Goal: Communication & Community: Answer question/provide support

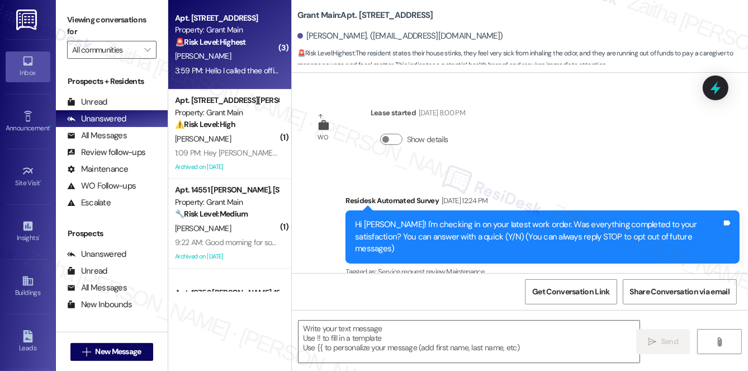
scroll to position [6409, 0]
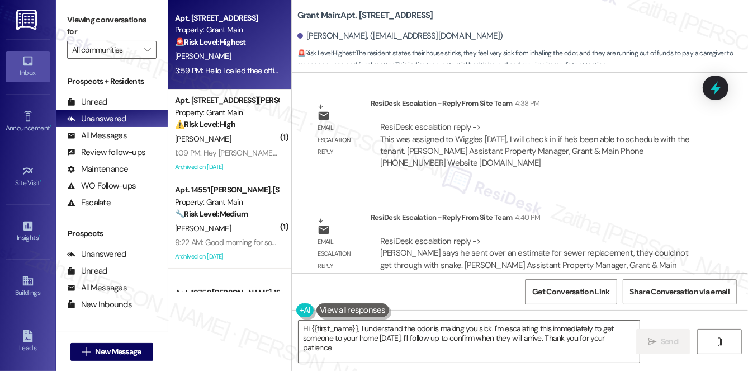
type textarea "Hi {{first_name}}, I understand the odor is making you sick. I'm escalating thi…"
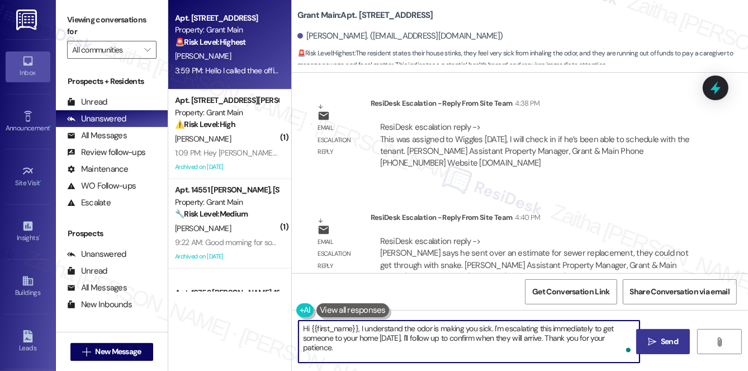
drag, startPoint x: 303, startPoint y: 327, endPoint x: 639, endPoint y: 343, distance: 336.0
click at [639, 343] on div "Hi {{first_name}}, I understand the odor is making you sick. I'm escalating thi…" at bounding box center [520, 352] width 456 height 84
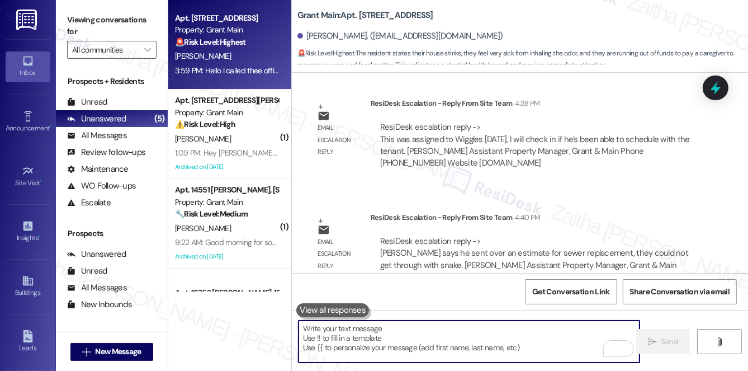
paste textarea "Hi {{first_name}}, I understand you’re still waiting for a call and need help w…"
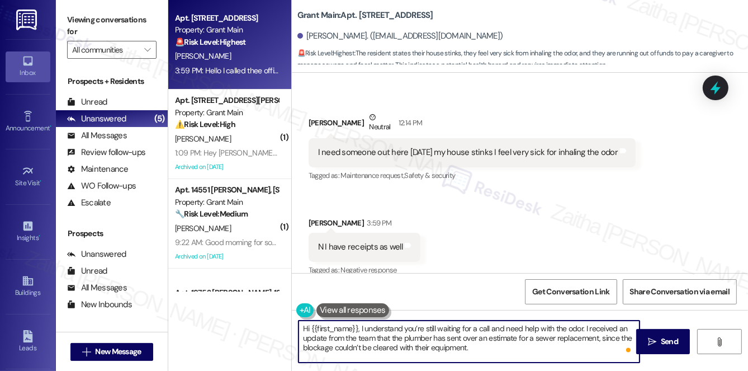
scroll to position [6052, 0]
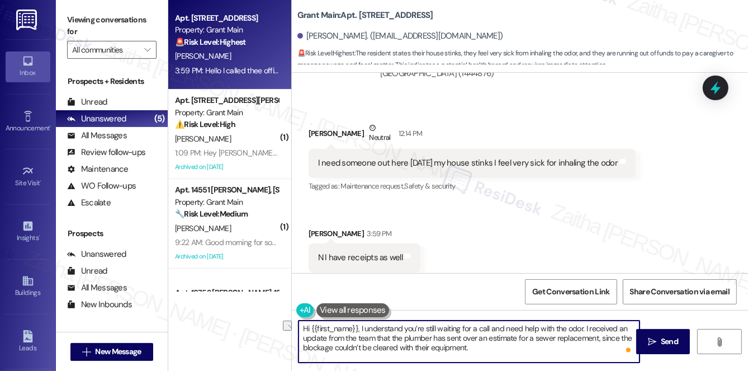
drag, startPoint x: 359, startPoint y: 327, endPoint x: 286, endPoint y: 330, distance: 72.8
click at [286, 330] on div "Apt. 14366 [GEOGRAPHIC_DATA], 14366 Westwood Property: Grant Main 🚨 Risk Level:…" at bounding box center [458, 185] width 580 height 371
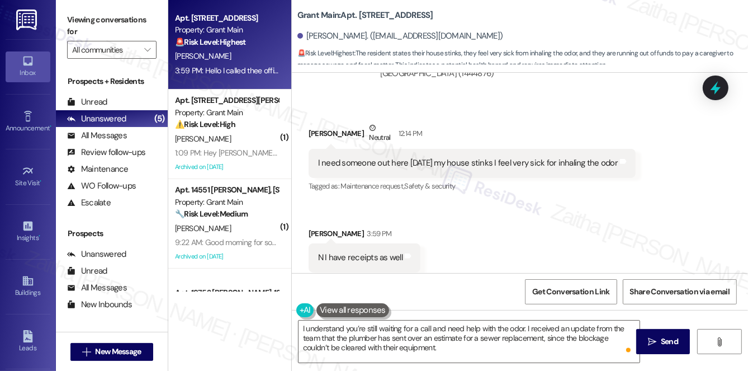
click at [319, 122] on div "[PERSON_NAME] Neutral 12:14 PM" at bounding box center [472, 135] width 327 height 27
copy div "[PERSON_NAME]"
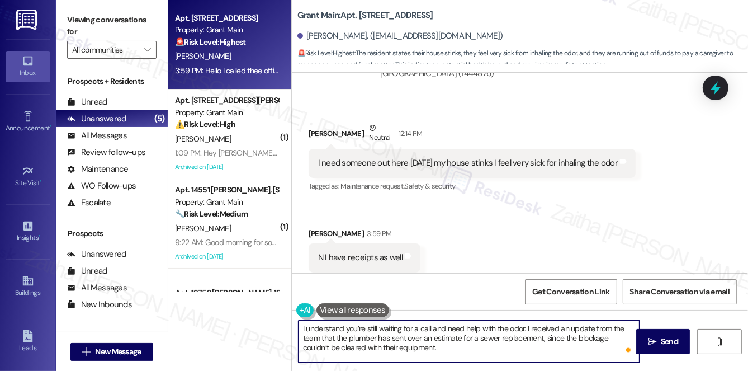
click at [522, 326] on textarea "I understand you’re still waiting for a call and need help with the odor. I rec…" at bounding box center [469, 341] width 341 height 42
paste textarea "[PERSON_NAME]"
type textarea "I understand you’re still waiting for a call and need help with the odor, [PERS…"
click at [675, 341] on span "Send" at bounding box center [669, 342] width 17 height 12
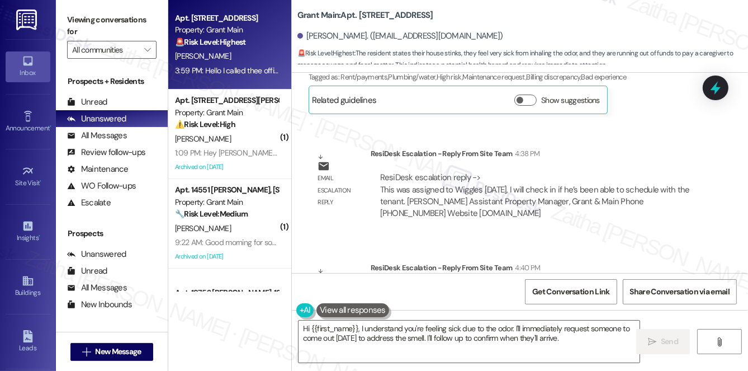
scroll to position [6409, 0]
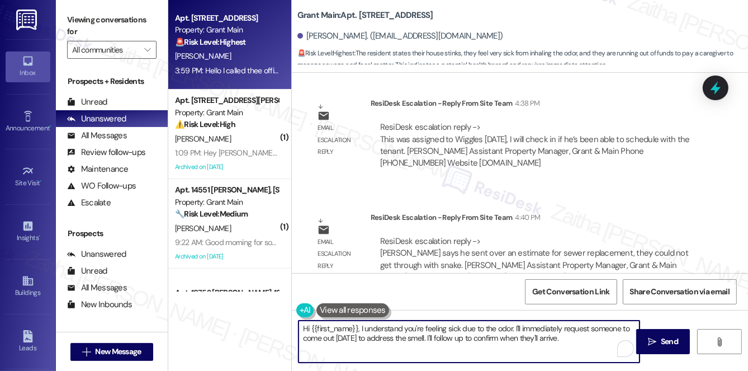
drag, startPoint x: 302, startPoint y: 328, endPoint x: 555, endPoint y: 347, distance: 254.0
click at [555, 347] on textarea "Hi {{first_name}}, I understand you're feeling sick due to the odor. I'll immed…" at bounding box center [469, 341] width 341 height 42
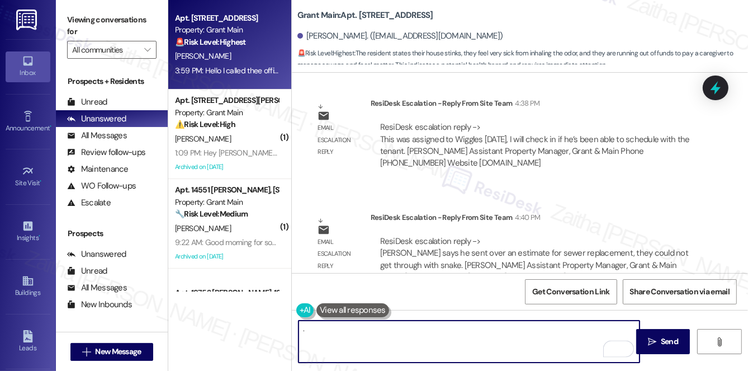
paste textarea "Hi {{first_name}}, I understand you’re still waiting for a call and need help w…"
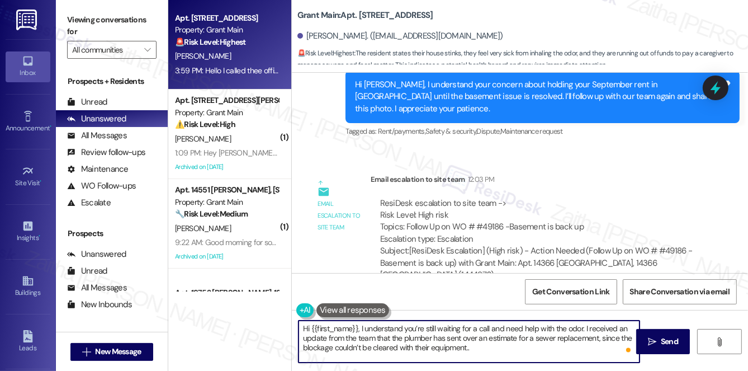
scroll to position [5849, 0]
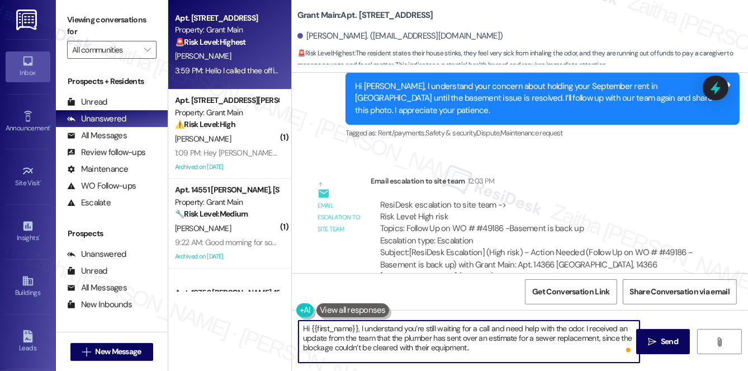
click at [573, 326] on textarea "Hi {{first_name}}, I understand you’re still waiting for a call and need help w…" at bounding box center [469, 341] width 341 height 42
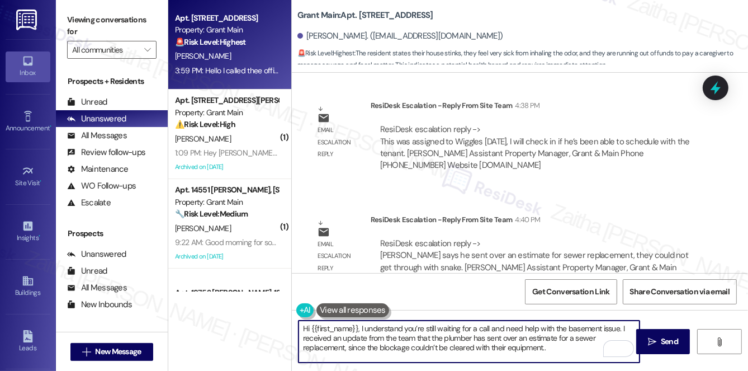
scroll to position [6409, 0]
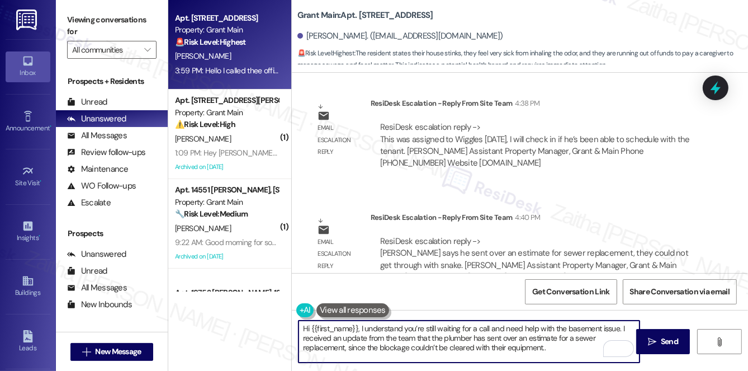
click at [563, 353] on textarea "Hi {{first_name}}, I understand you’re still waiting for a call and need help w…" at bounding box center [469, 341] width 341 height 42
drag, startPoint x: 361, startPoint y: 324, endPoint x: 292, endPoint y: 324, distance: 68.8
click at [293, 324] on div "Hi {{first_name}}, I understand you’re still waiting for a call and need help w…" at bounding box center [464, 341] width 342 height 43
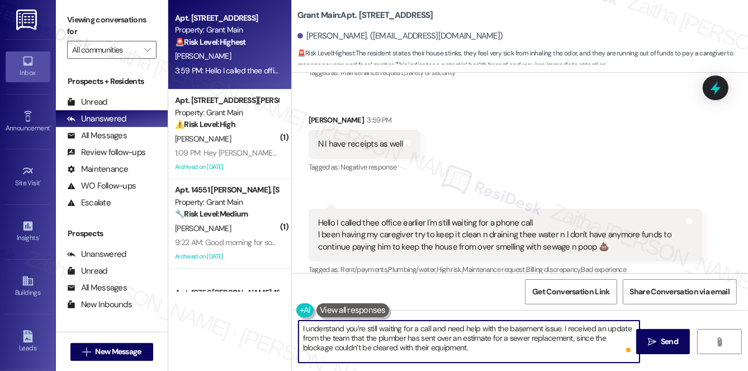
scroll to position [6154, 0]
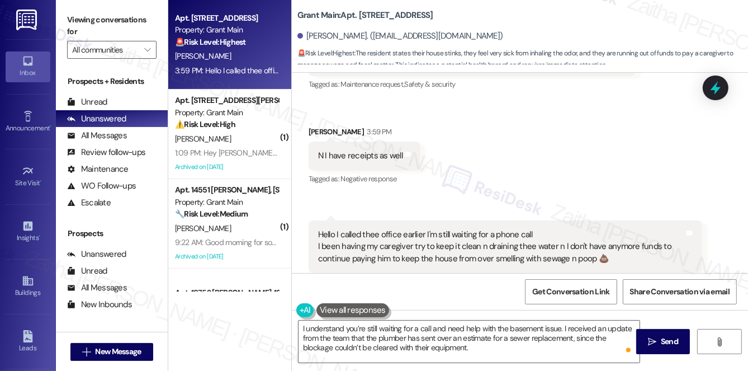
click at [318, 126] on div "Janetta Simpson 3:59 PM" at bounding box center [365, 134] width 112 height 16
copy div "[PERSON_NAME]"
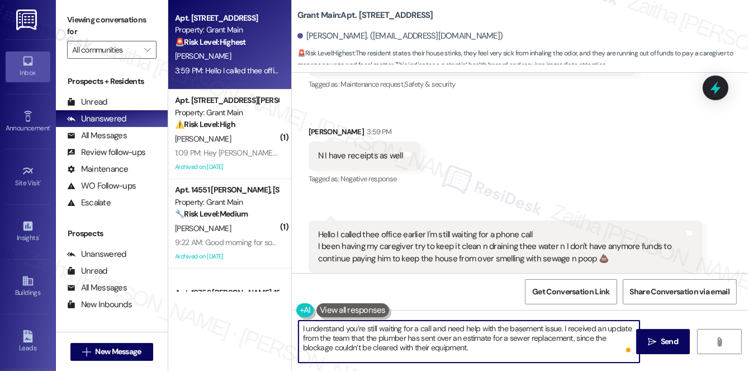
click at [558, 327] on textarea "I understand you’re still waiting for a call and need help with the basement is…" at bounding box center [469, 341] width 341 height 42
paste textarea "[PERSON_NAME]"
click at [474, 348] on textarea "I understand you’re still waiting for a call and need help with the basement is…" at bounding box center [469, 341] width 341 height 42
type textarea "I understand you’re still waiting for a call and need help with the basement is…"
click at [672, 343] on span "Send" at bounding box center [669, 342] width 17 height 12
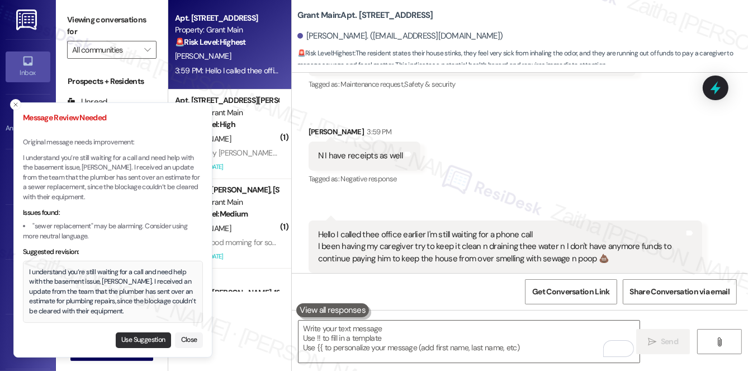
click at [131, 339] on button "Use Suggestion" at bounding box center [143, 340] width 55 height 16
type textarea "I understand you’re still waiting for a call and need help with the basement is…"
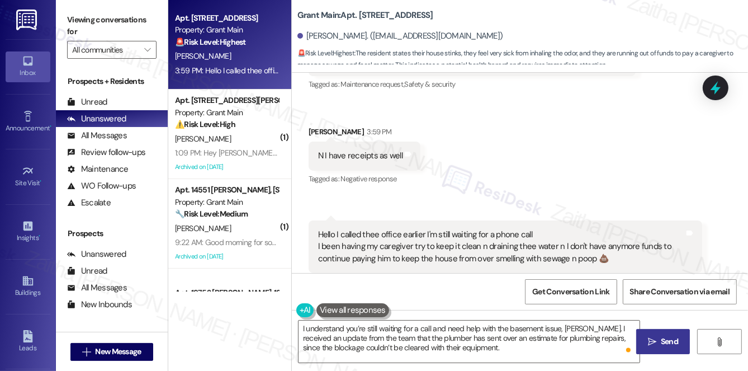
click at [675, 343] on span "Send" at bounding box center [669, 342] width 17 height 12
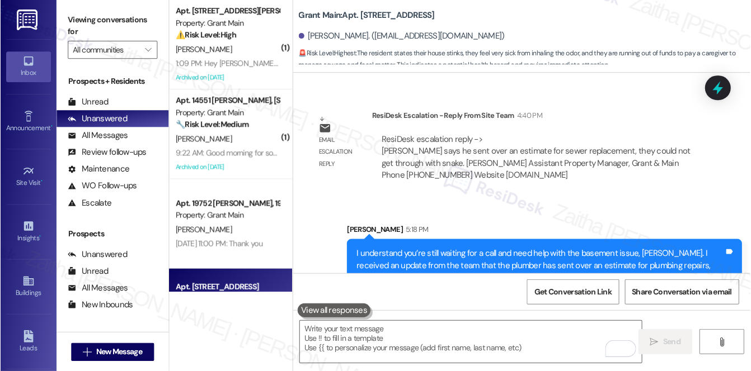
scroll to position [6498, 0]
